Goal: Find specific page/section: Find specific page/section

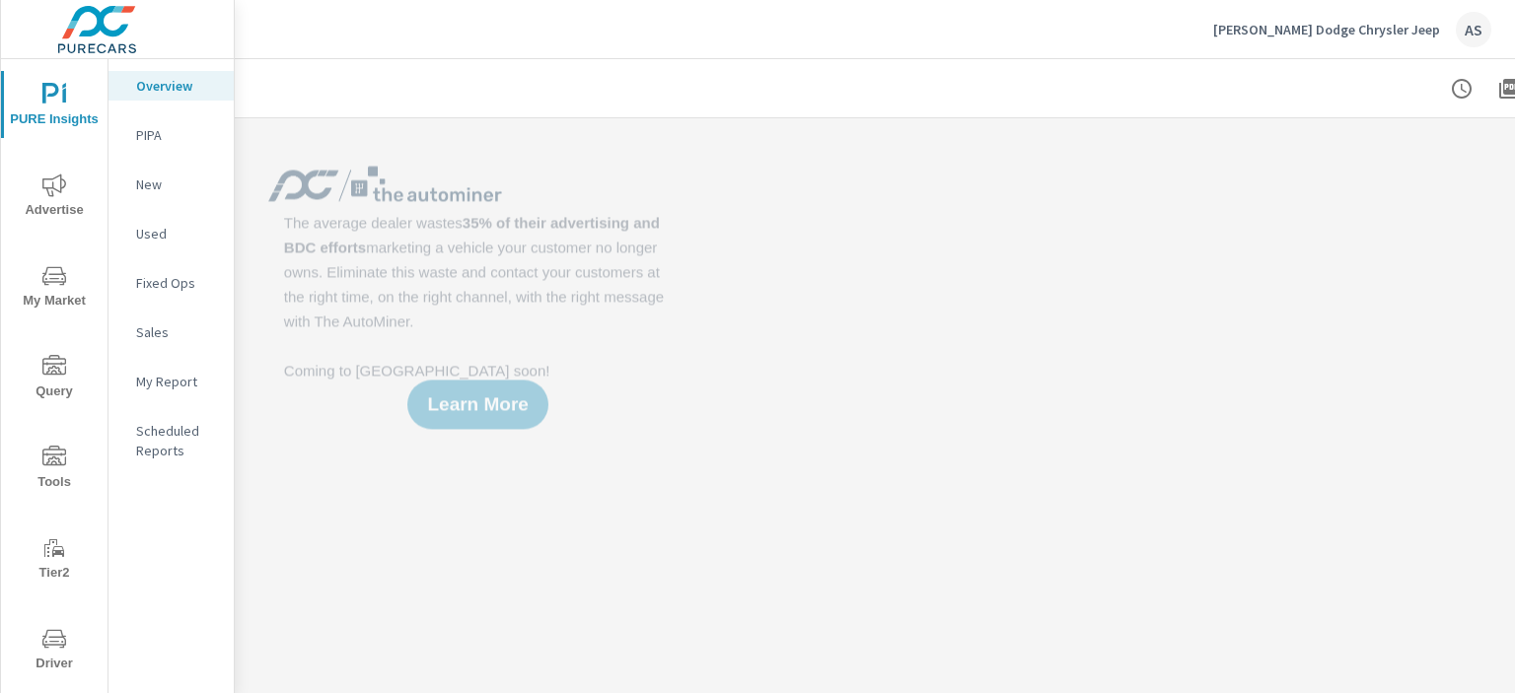
drag, startPoint x: 50, startPoint y: 488, endPoint x: 52, endPoint y: 469, distance: 19.8
click at [52, 469] on icon "nav menu" at bounding box center [54, 458] width 24 height 24
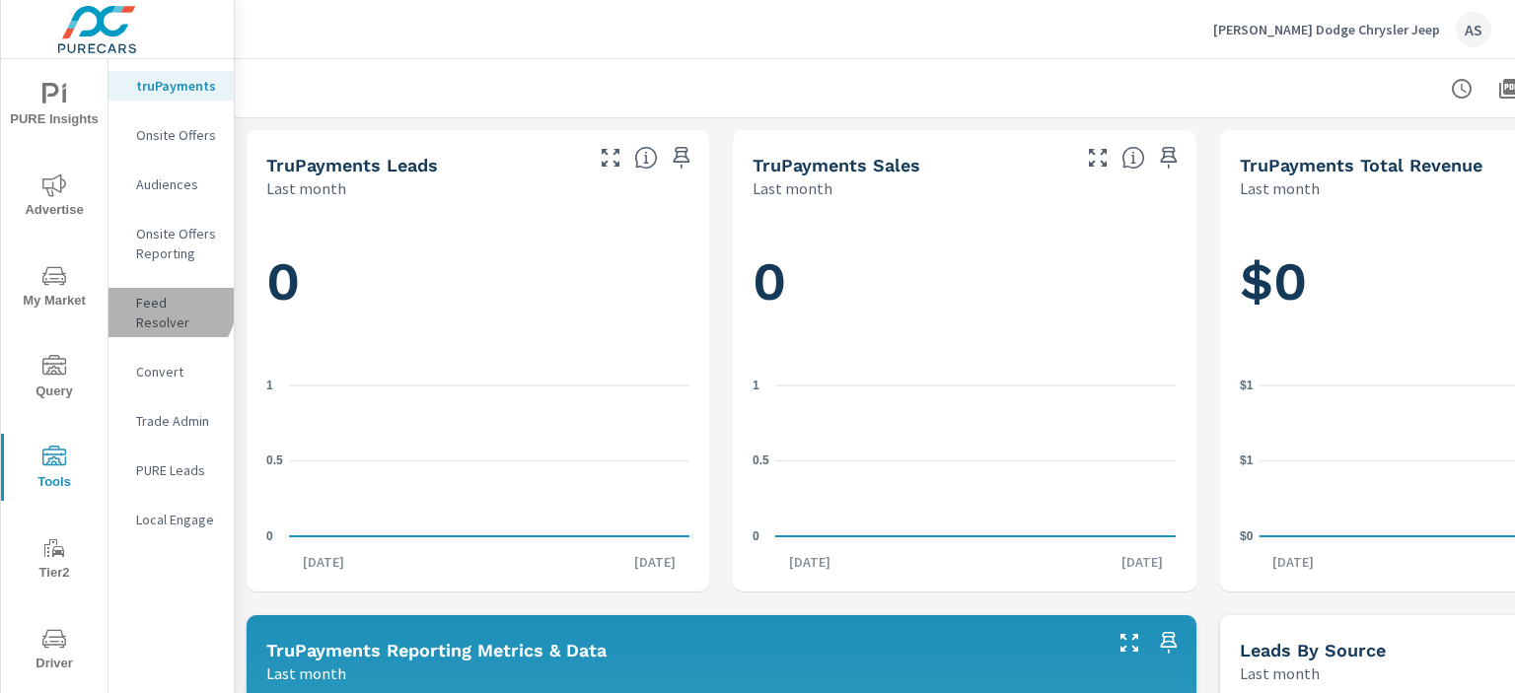
click at [165, 302] on p "Feed Resolver" at bounding box center [177, 312] width 82 height 39
